Goal: Book appointment/travel/reservation

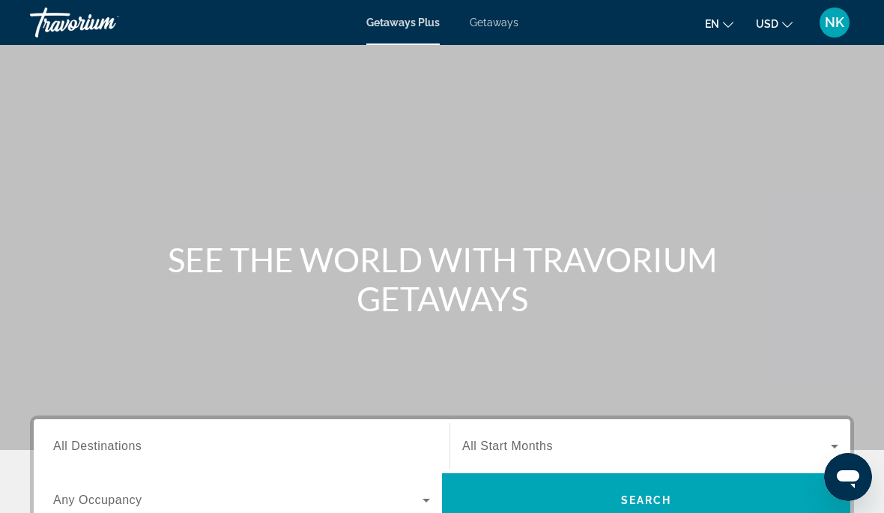
click at [494, 28] on span "Getaways" at bounding box center [494, 22] width 49 height 12
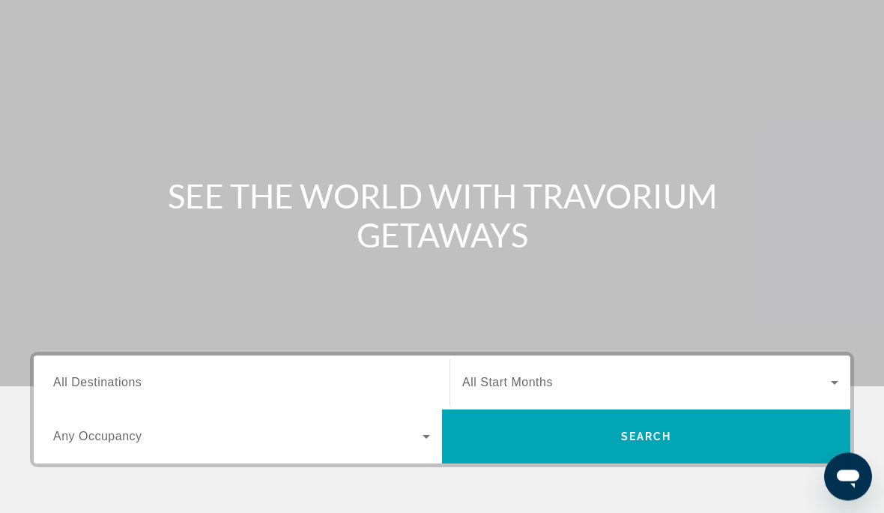
scroll to position [65, 0]
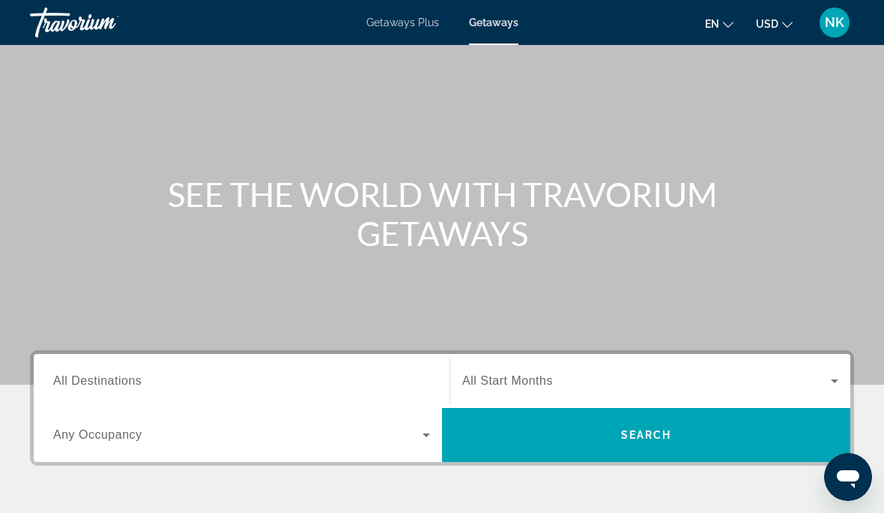
click at [130, 378] on span "All Destinations" at bounding box center [97, 380] width 88 height 13
click at [130, 378] on input "Destination All Destinations" at bounding box center [241, 381] width 377 height 18
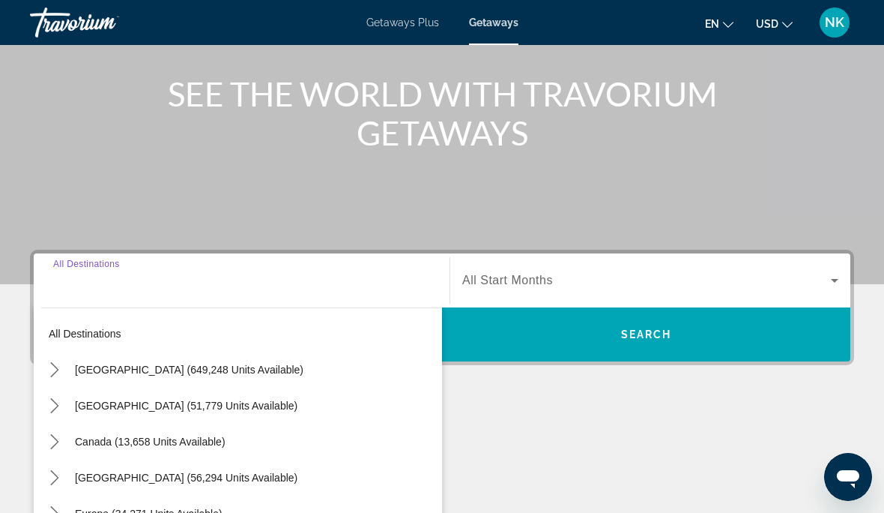
scroll to position [292, 0]
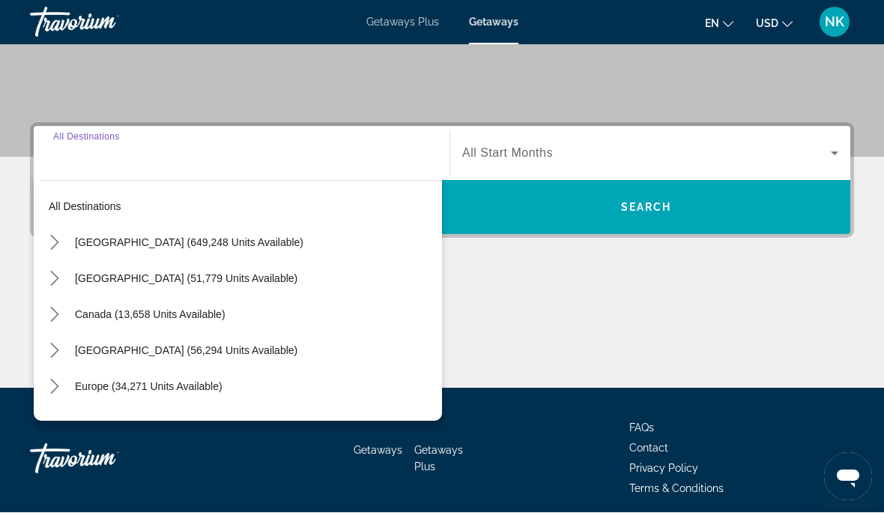
click at [242, 240] on span "[GEOGRAPHIC_DATA] (649,248 units available)" at bounding box center [189, 243] width 229 height 12
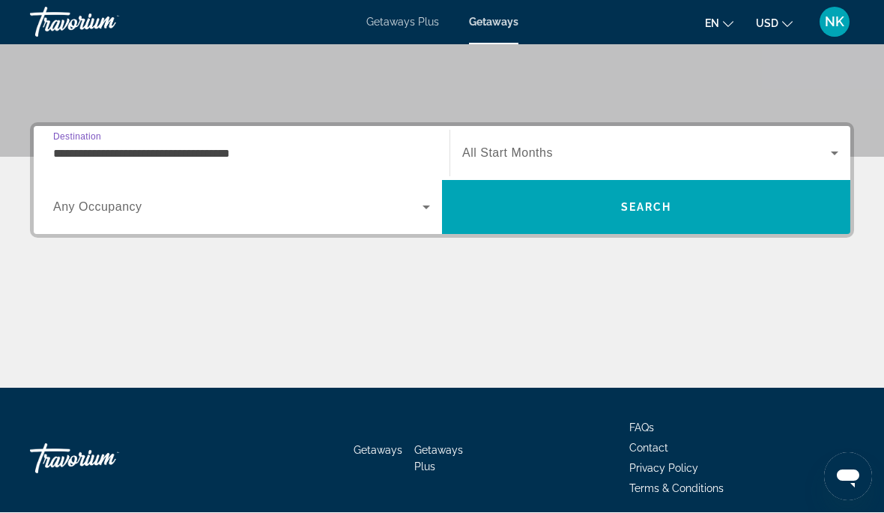
scroll to position [293, 0]
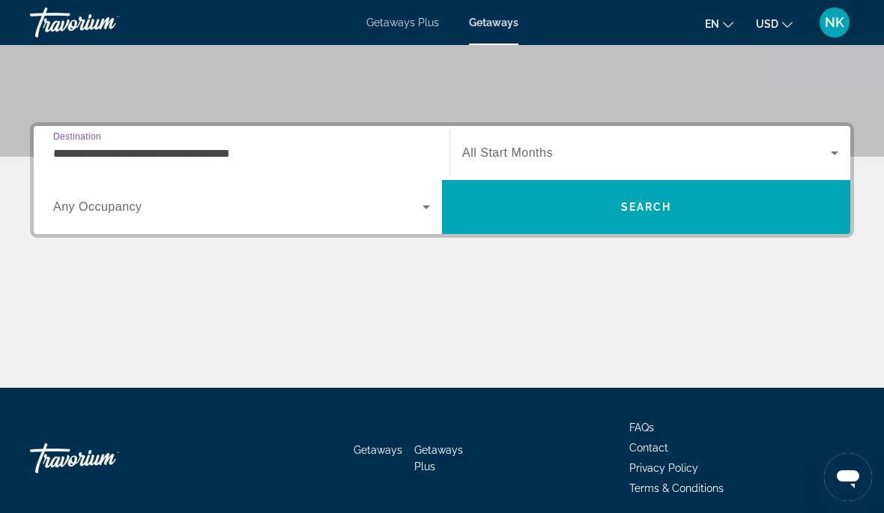
click at [200, 153] on input "**********" at bounding box center [241, 154] width 377 height 18
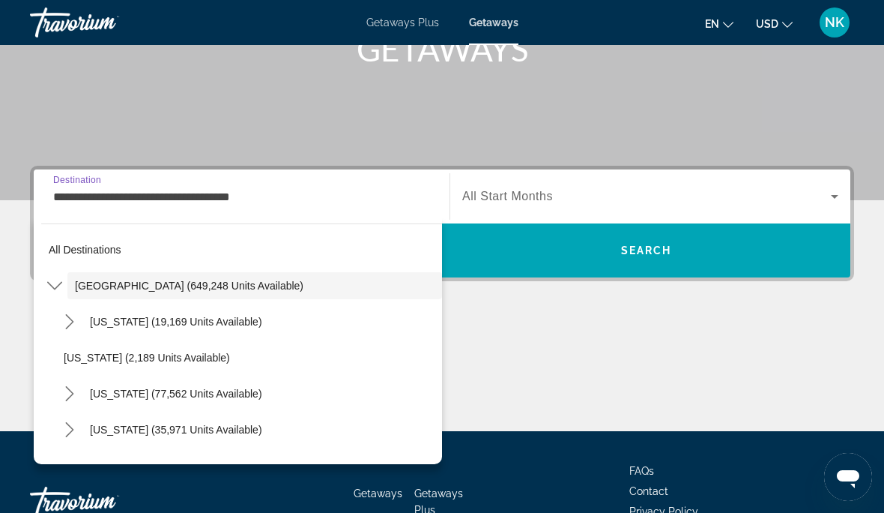
click at [211, 391] on span "[US_STATE] (77,562 units available)" at bounding box center [176, 393] width 172 height 12
type input "**********"
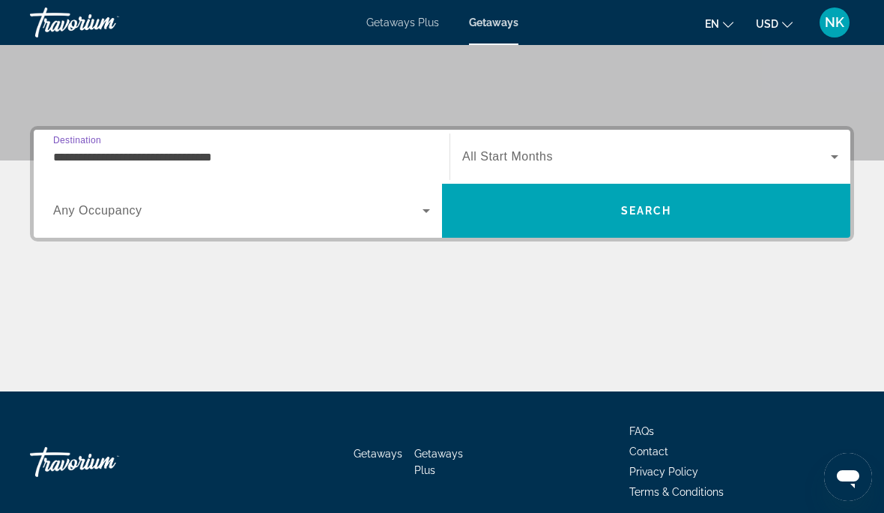
scroll to position [293, 0]
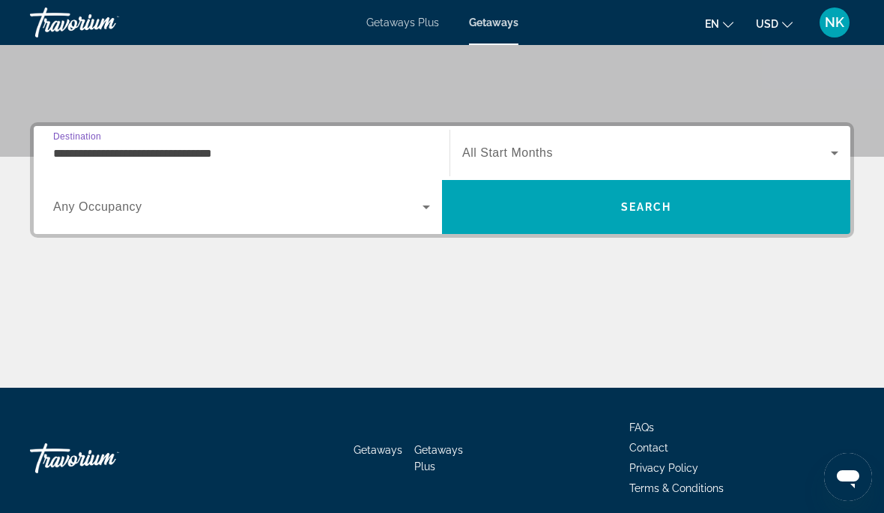
click at [522, 164] on div "Search widget" at bounding box center [650, 153] width 376 height 42
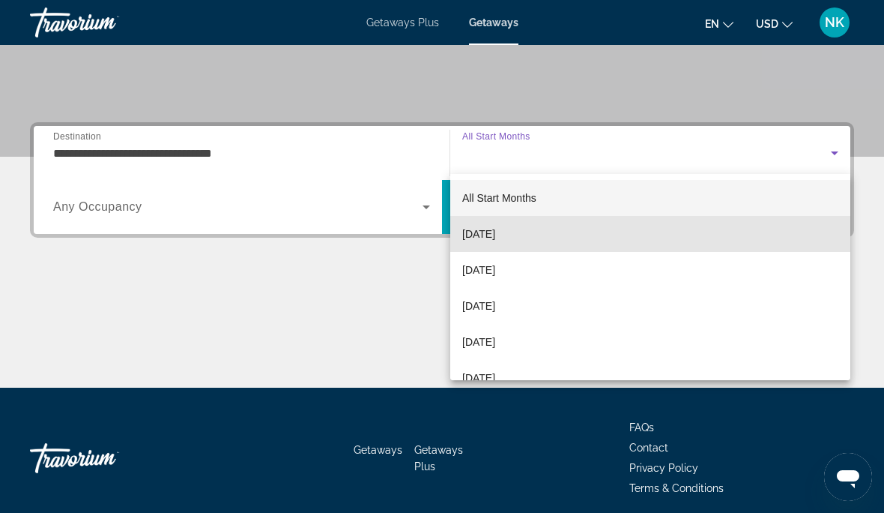
click at [495, 236] on span "[DATE]" at bounding box center [478, 234] width 33 height 18
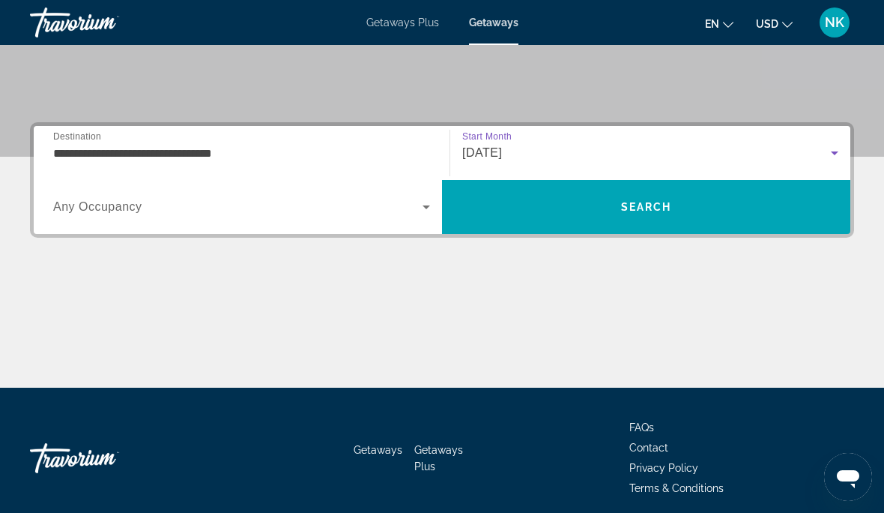
click at [588, 212] on span "Search" at bounding box center [646, 207] width 408 height 36
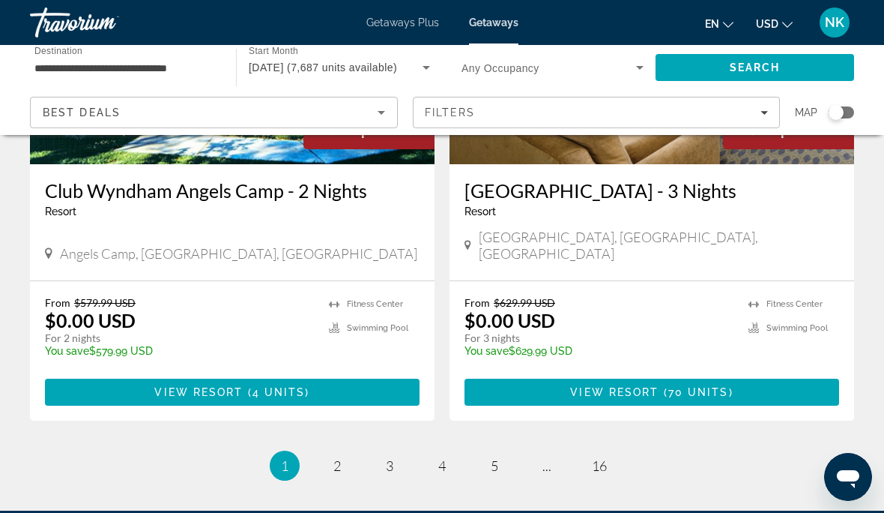
scroll to position [2960, 0]
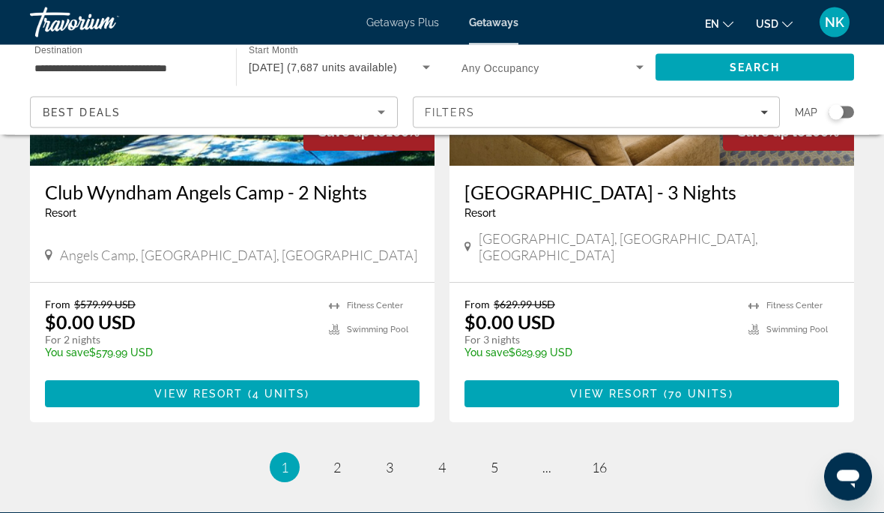
click at [767, 115] on icon "Filters" at bounding box center [764, 112] width 7 height 7
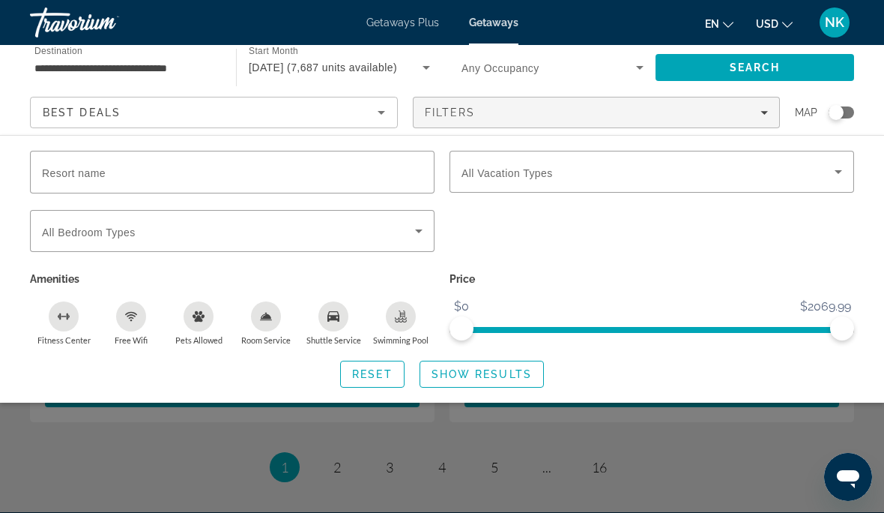
click at [841, 176] on icon "Search widget" at bounding box center [839, 172] width 18 height 18
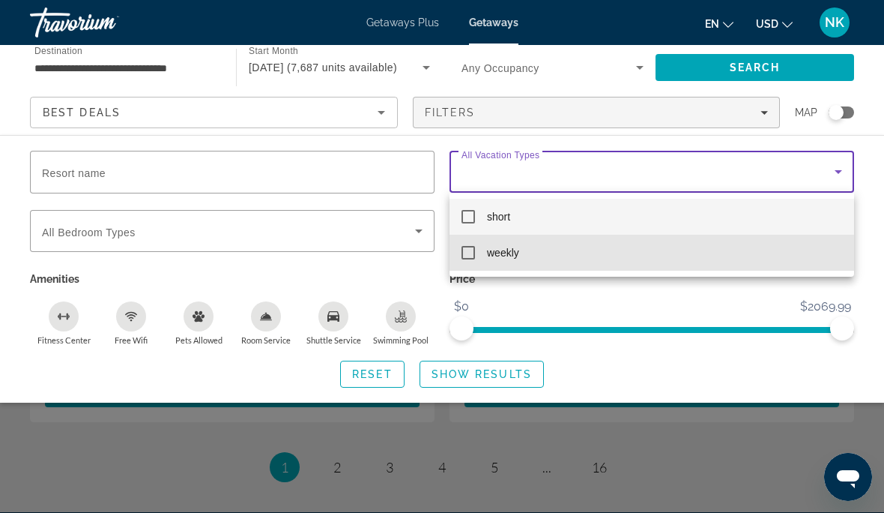
click at [478, 264] on mat-option "weekly" at bounding box center [652, 253] width 405 height 36
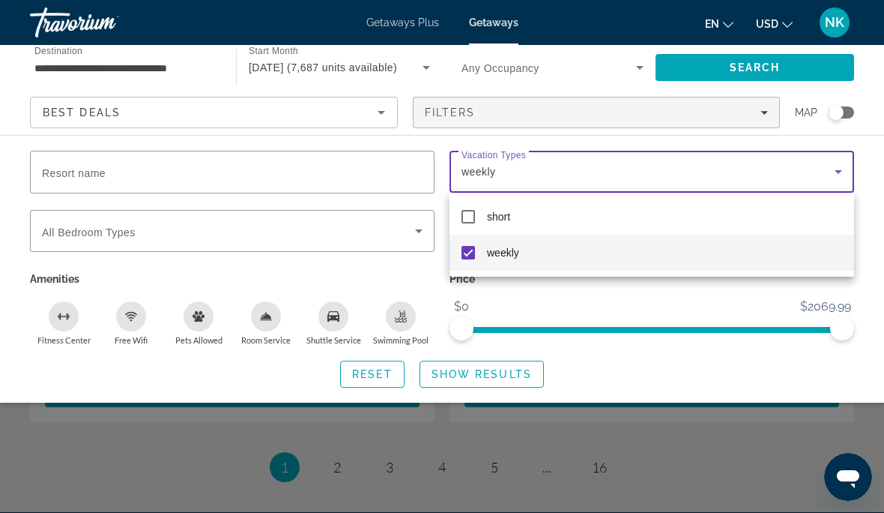
click at [805, 365] on div at bounding box center [442, 256] width 884 height 513
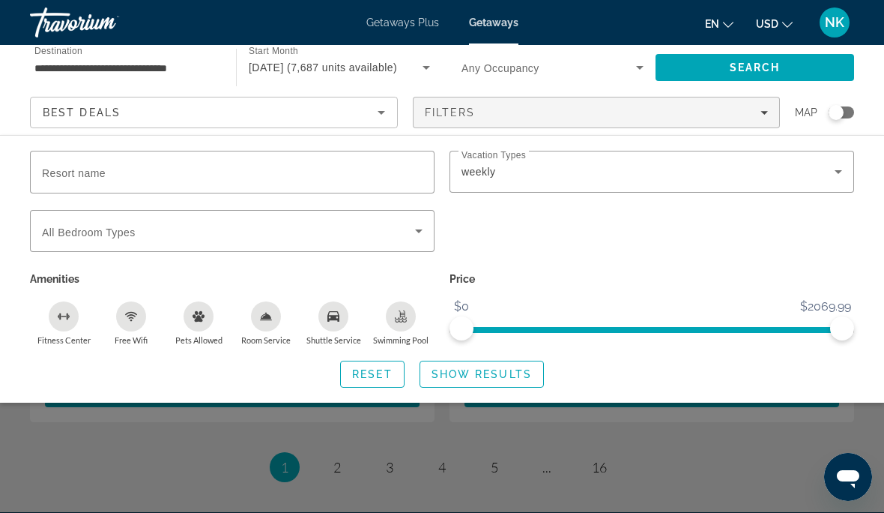
click at [848, 112] on div "Search widget" at bounding box center [841, 112] width 25 height 12
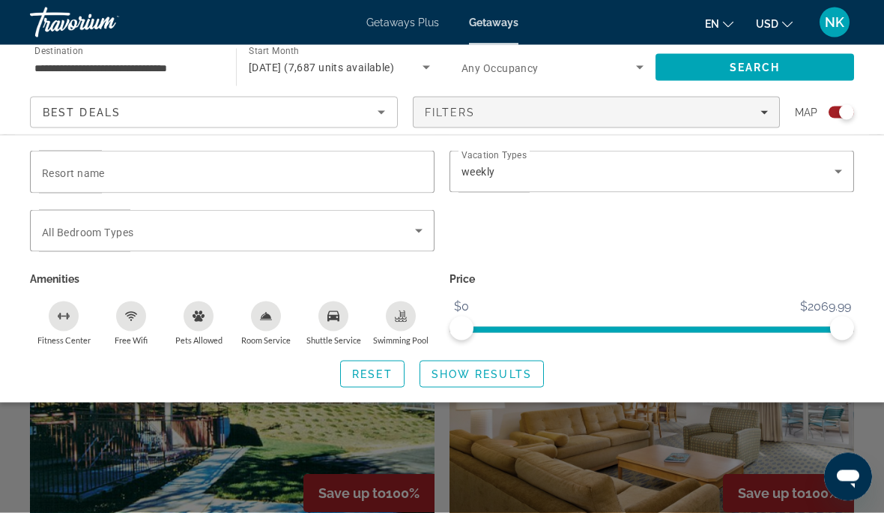
scroll to position [3067, 0]
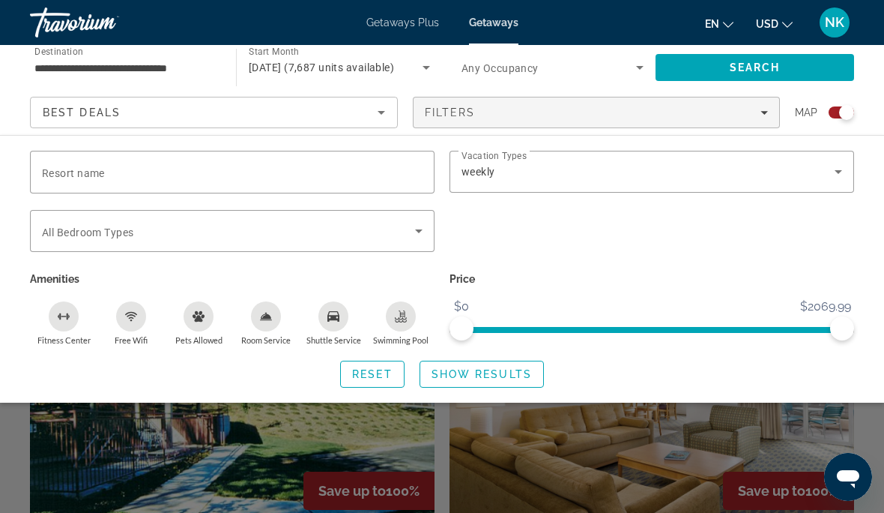
click at [514, 380] on span "Search widget" at bounding box center [481, 374] width 123 height 36
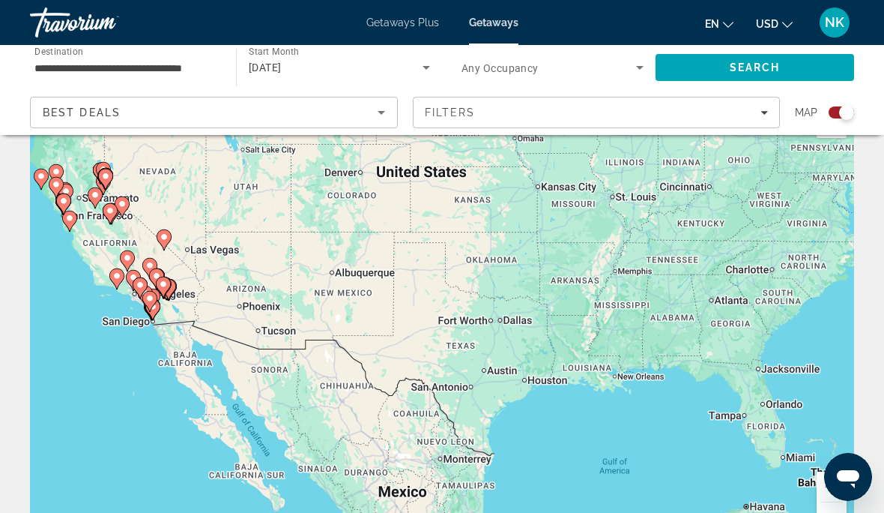
scroll to position [87, 0]
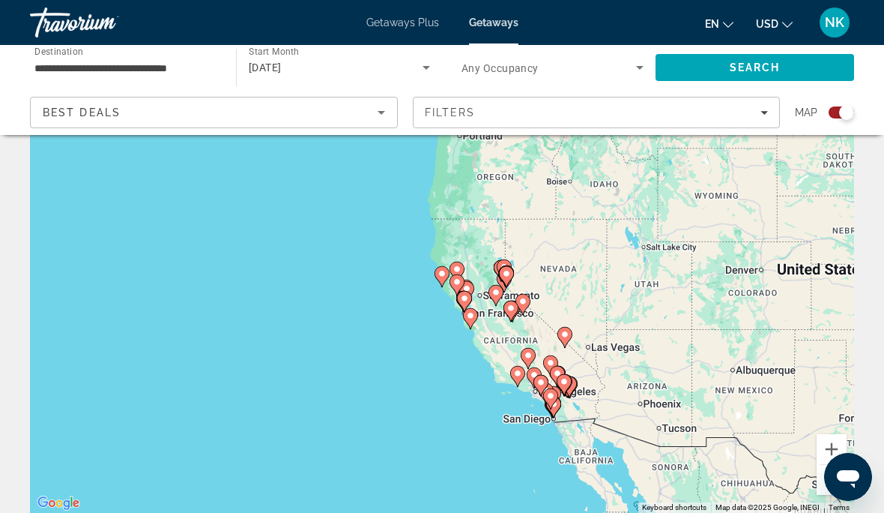
click at [444, 280] on icon "Main content" at bounding box center [441, 276] width 13 height 19
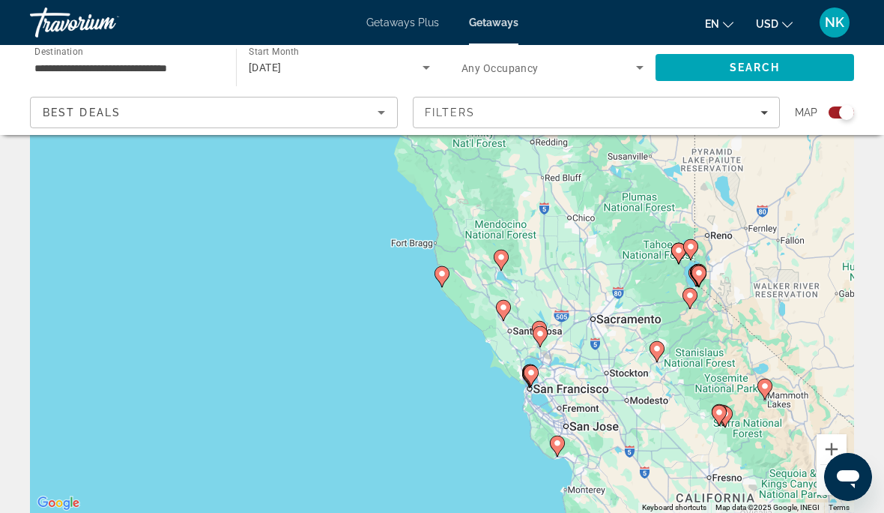
type input "**********"
click at [447, 280] on gmp-advanced-marker "Main content" at bounding box center [442, 276] width 15 height 22
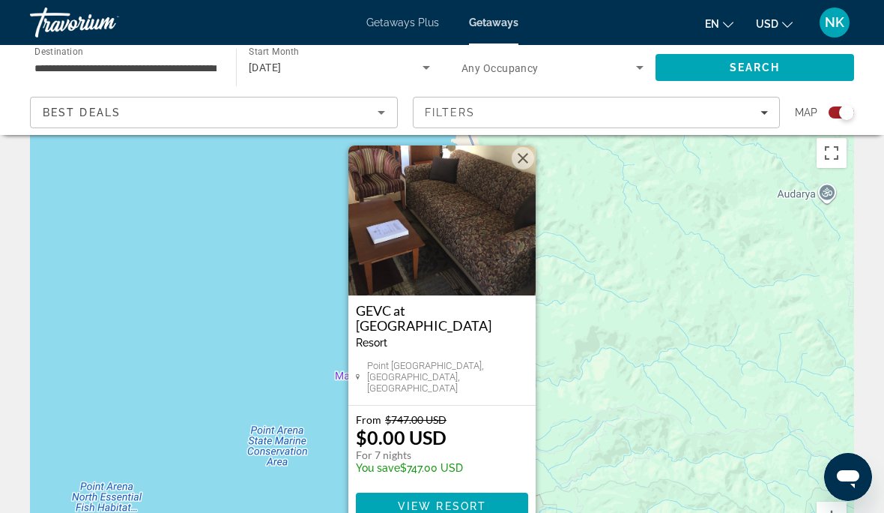
scroll to position [0, 0]
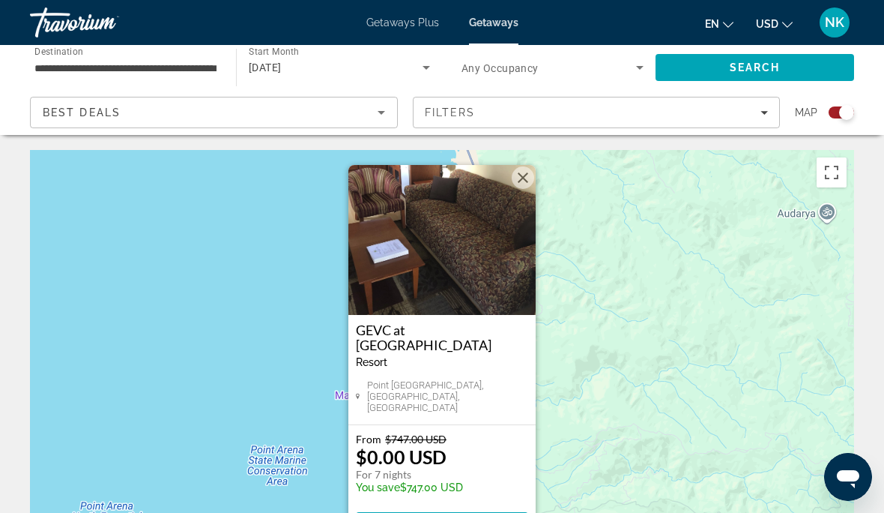
click at [530, 196] on img "Main content" at bounding box center [442, 240] width 187 height 150
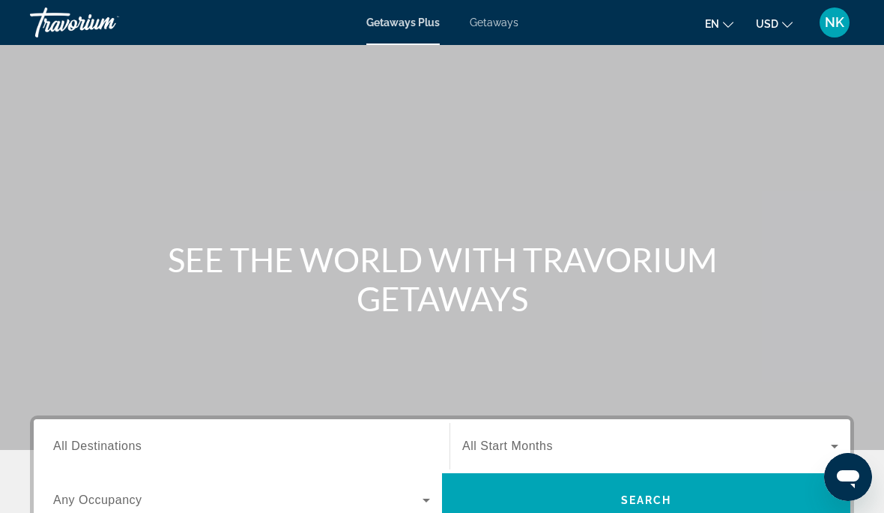
click at [501, 28] on span "Getaways" at bounding box center [494, 22] width 49 height 12
click at [120, 445] on span "All Destinations" at bounding box center [97, 445] width 88 height 13
click at [120, 445] on input "Destination All Destinations" at bounding box center [241, 447] width 377 height 18
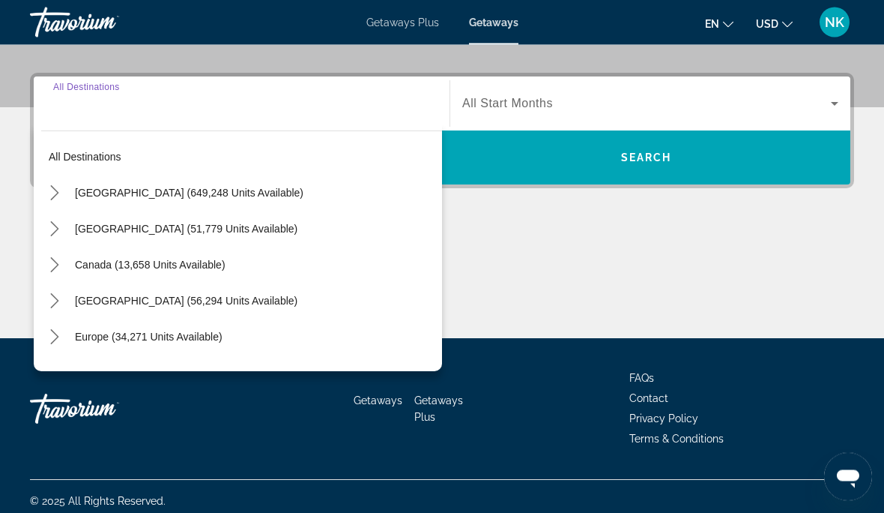
scroll to position [350, 0]
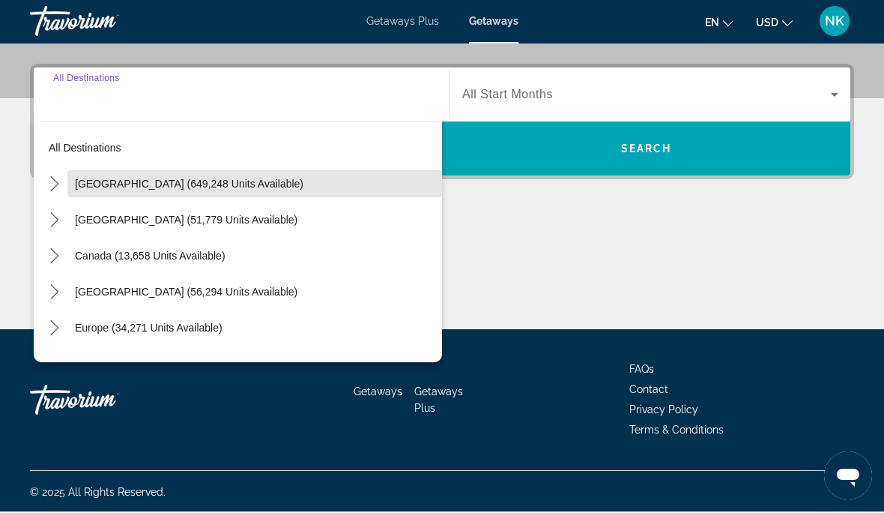
click at [236, 191] on span "Select destination: United States (649,248 units available)" at bounding box center [254, 185] width 375 height 36
type input "**********"
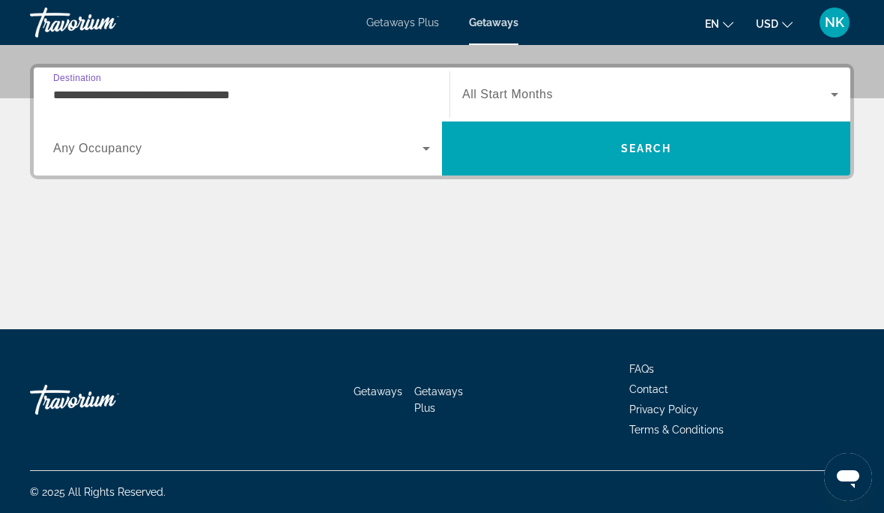
click at [520, 86] on span "Search widget" at bounding box center [646, 94] width 369 height 18
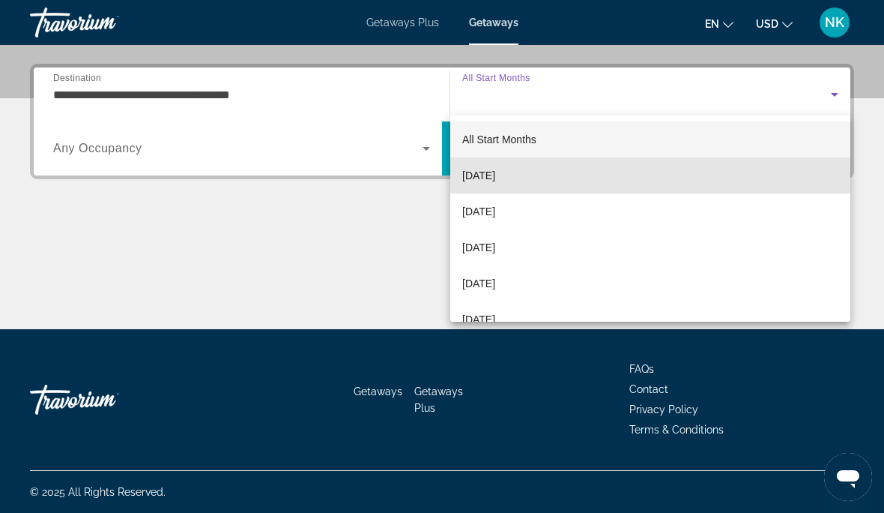
click at [495, 182] on span "[DATE]" at bounding box center [478, 175] width 33 height 18
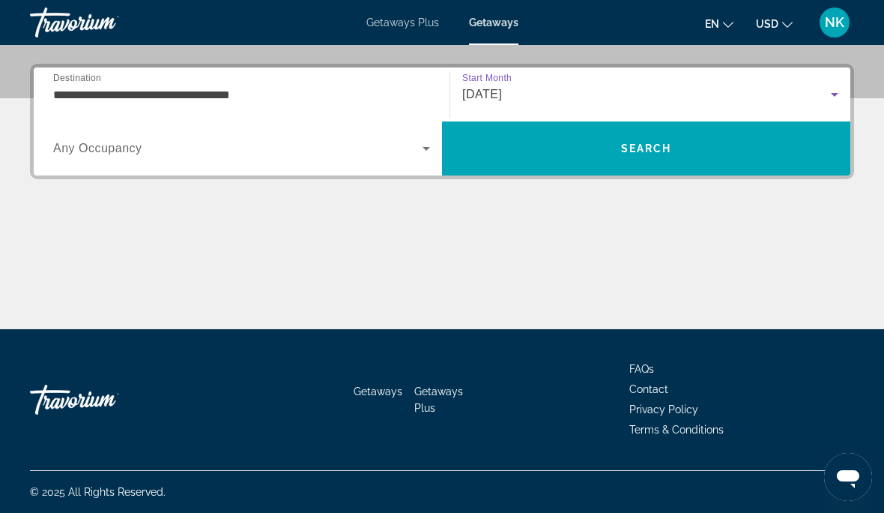
click at [637, 171] on span "Search" at bounding box center [646, 148] width 408 height 54
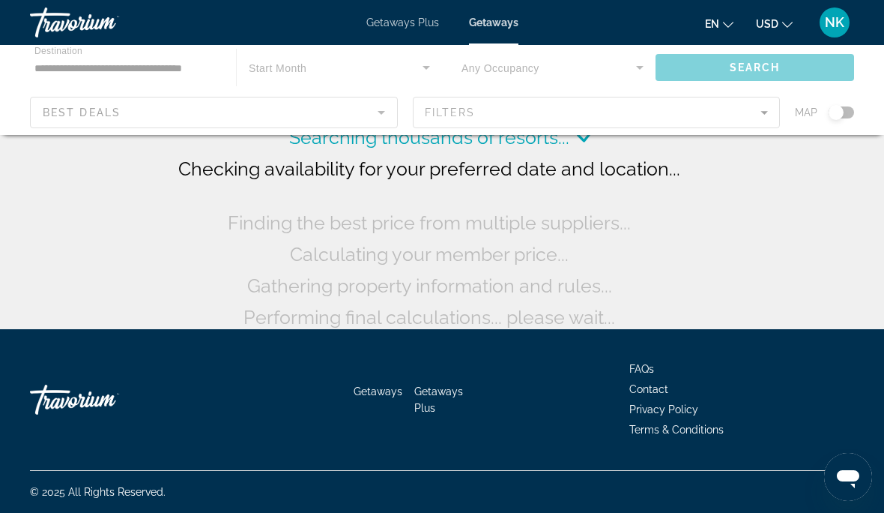
click at [761, 115] on div "Main content" at bounding box center [442, 90] width 884 height 90
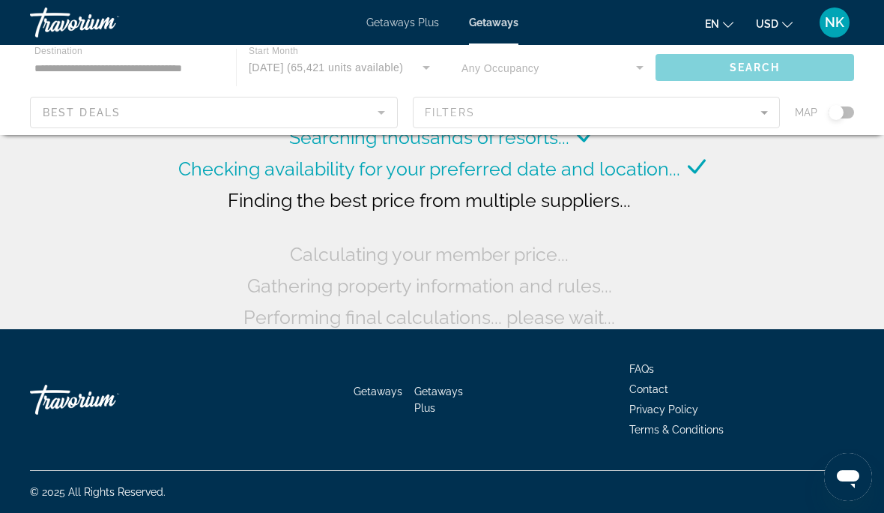
click at [752, 108] on div "Main content" at bounding box center [442, 90] width 884 height 90
click at [757, 111] on div "Main content" at bounding box center [442, 90] width 884 height 90
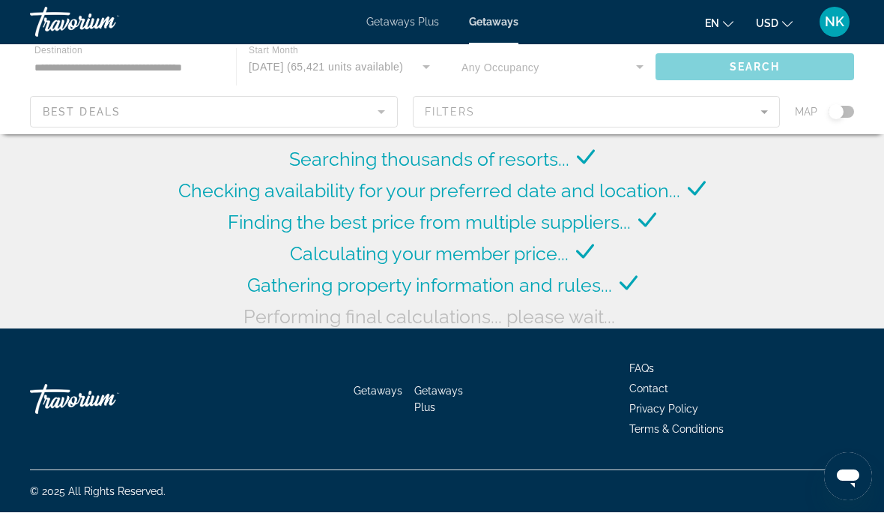
scroll to position [77, 0]
